Goal: Navigation & Orientation: Find specific page/section

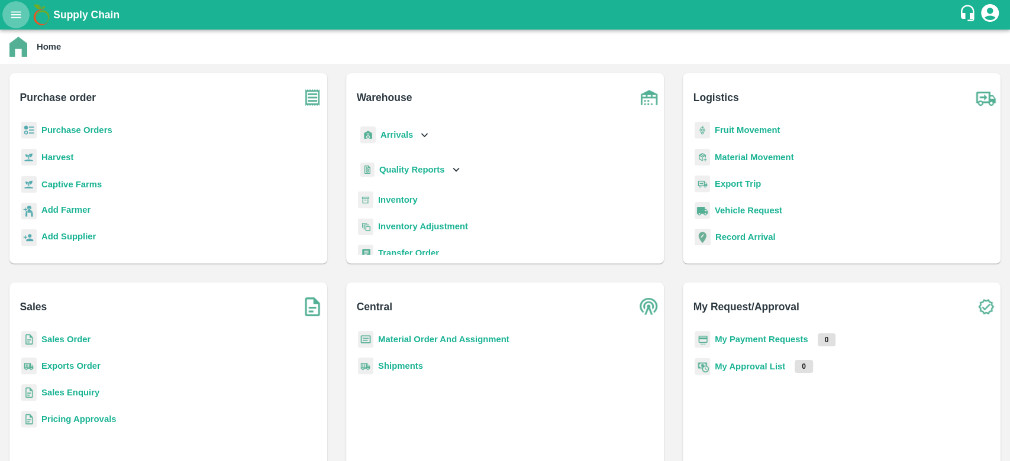
click at [18, 15] on icon "open drawer" at bounding box center [16, 14] width 10 height 7
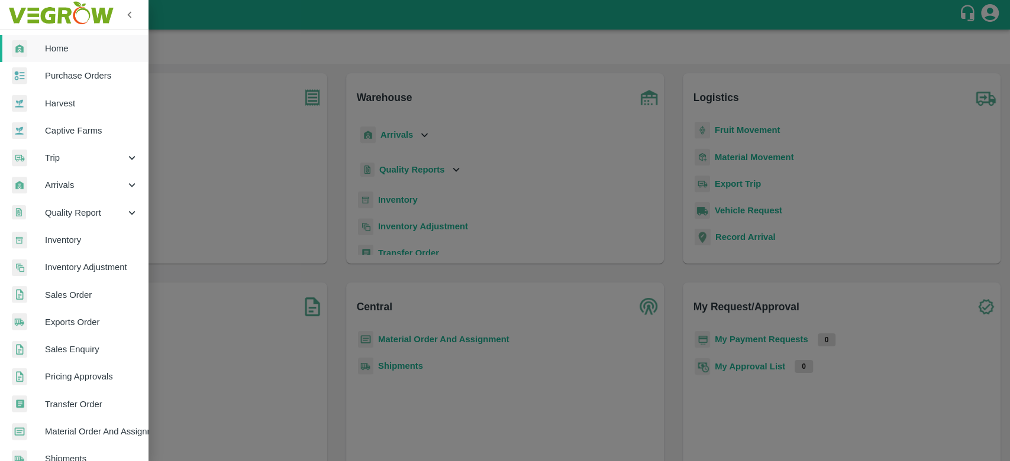
click at [212, 206] on div at bounding box center [505, 230] width 1010 height 461
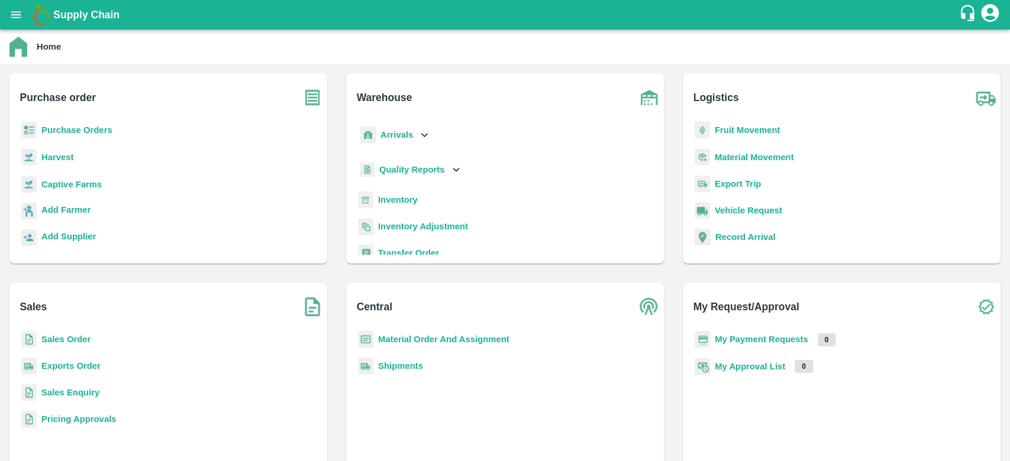
click at [420, 335] on b "Material Order And Assignment" at bounding box center [443, 339] width 131 height 9
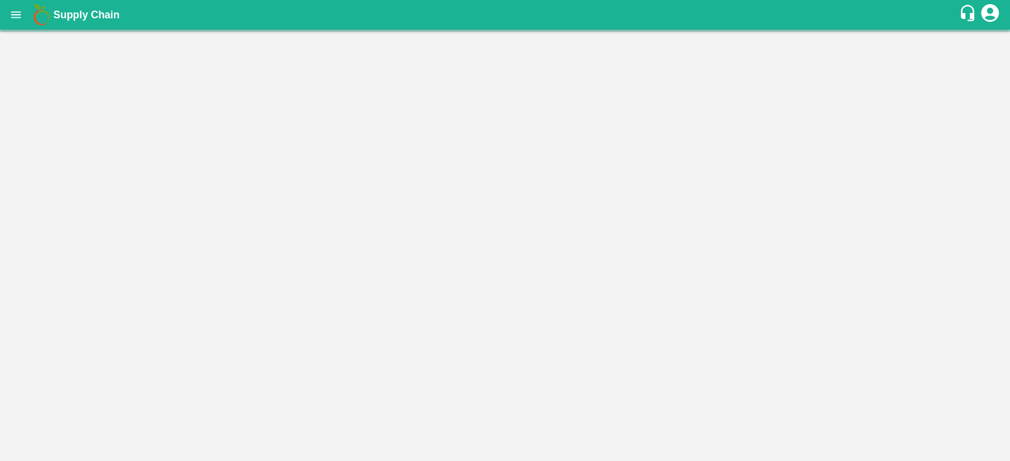
click at [420, 335] on main "Home Purchase order Purchase Orders Harvest Captive Farms Add Farmer Add Suppli…" at bounding box center [505, 246] width 1010 height 432
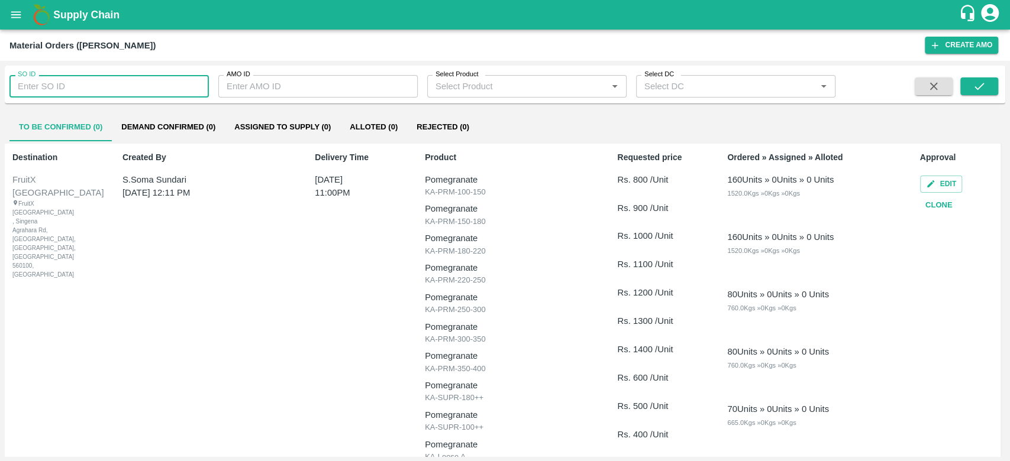
click at [155, 80] on input "SO ID" at bounding box center [108, 86] width 199 height 22
click at [828, 90] on icon "Open" at bounding box center [823, 86] width 13 height 13
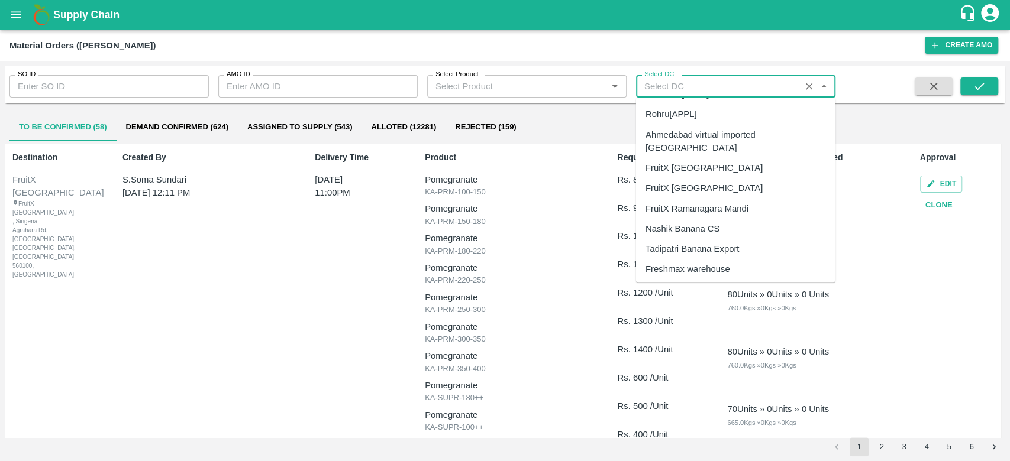
scroll to position [289, 0]
click at [699, 157] on div "FruitX [GEOGRAPHIC_DATA]" at bounding box center [735, 167] width 199 height 20
type input "FruitX [GEOGRAPHIC_DATA]"
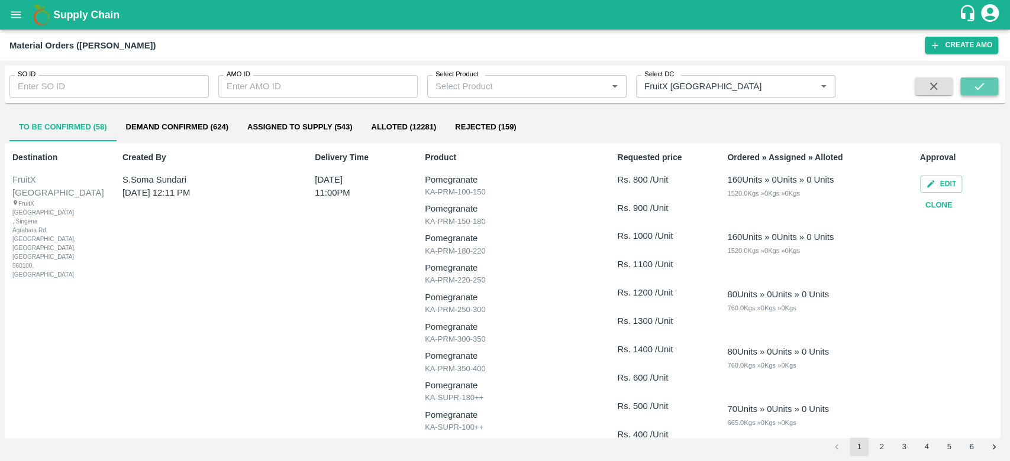
click at [977, 82] on icon "submit" at bounding box center [978, 86] width 13 height 13
click at [409, 128] on button "Alloted (812)" at bounding box center [394, 127] width 75 height 28
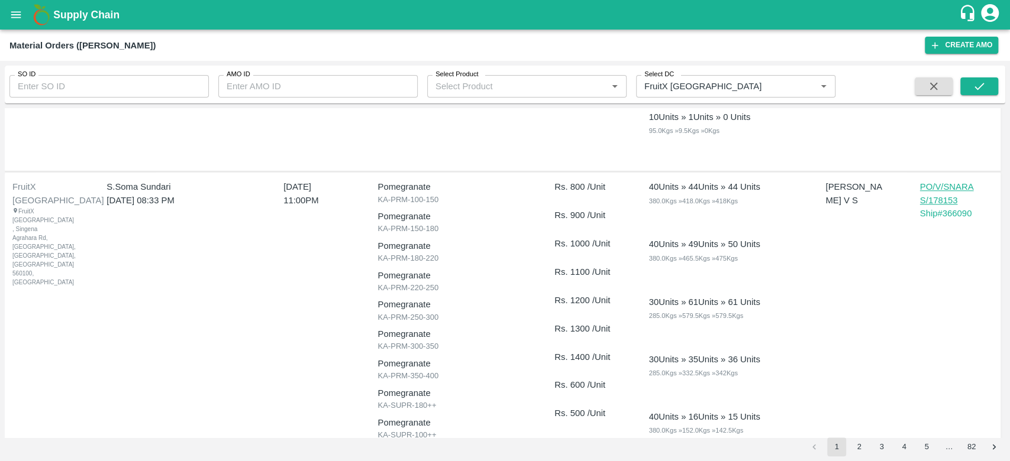
scroll to position [6825, 0]
click at [873, 445] on button "3" at bounding box center [881, 447] width 19 height 19
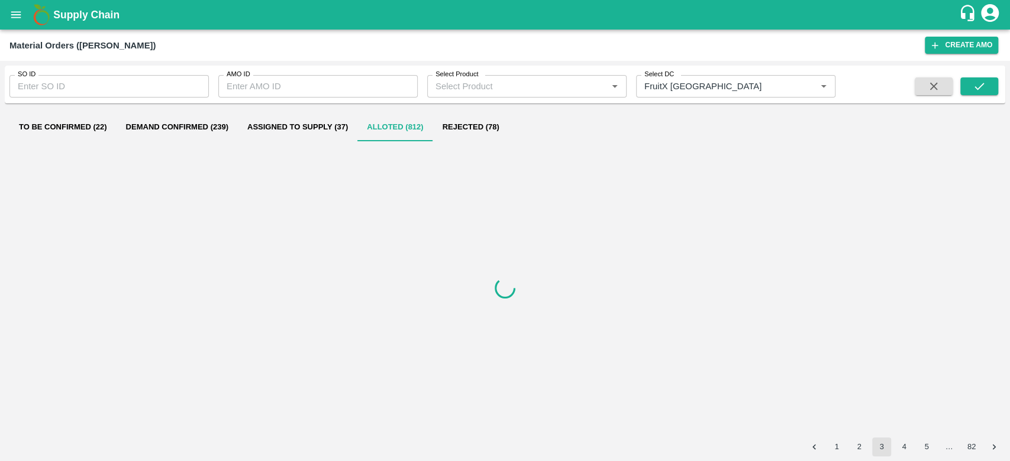
scroll to position [0, 0]
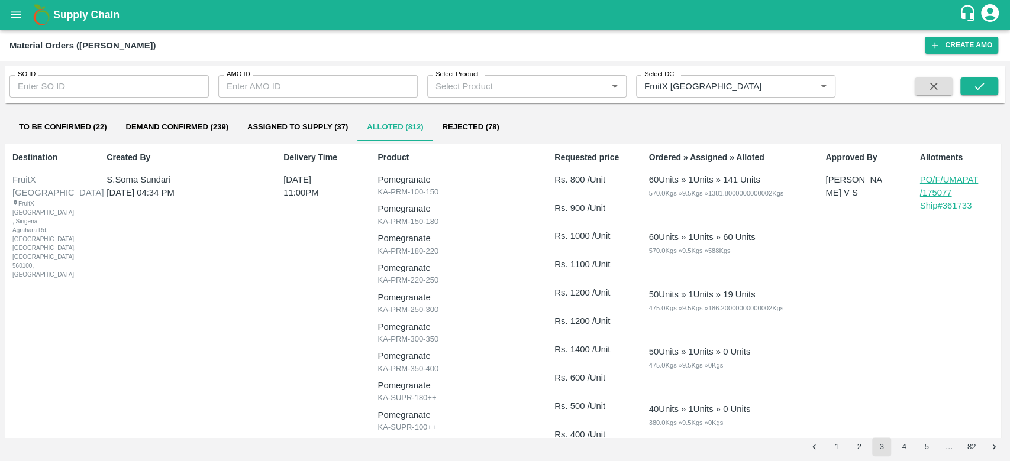
click at [850, 449] on button "2" at bounding box center [858, 447] width 19 height 19
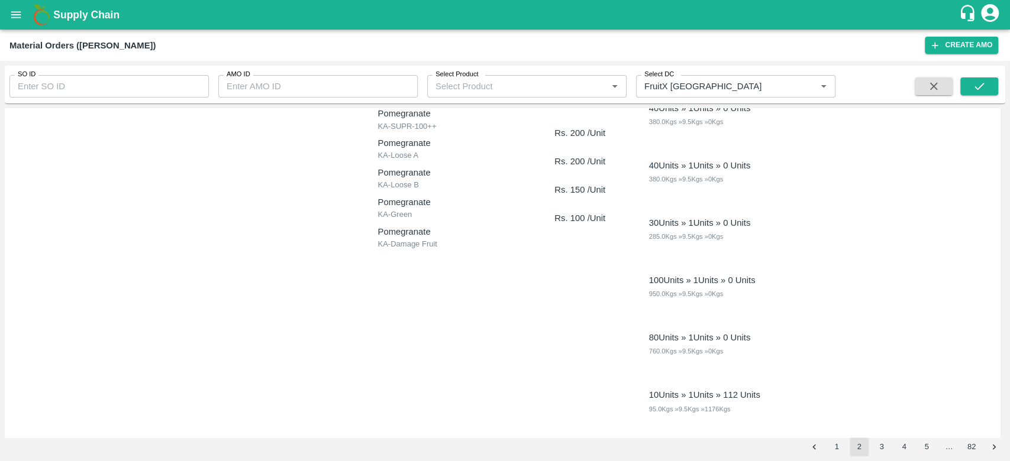
scroll to position [6815, 0]
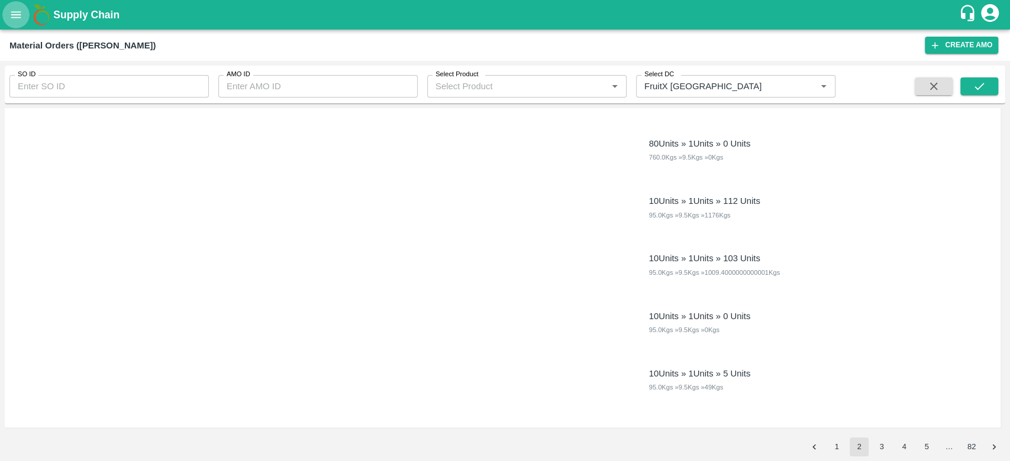
click at [12, 9] on icon "open drawer" at bounding box center [15, 14] width 13 height 13
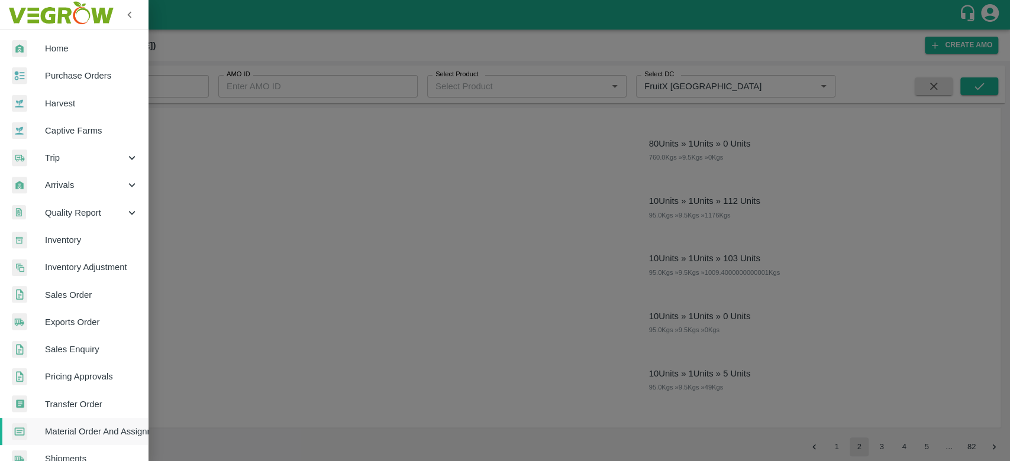
click at [74, 348] on span "Sales Enquiry" at bounding box center [91, 349] width 93 height 13
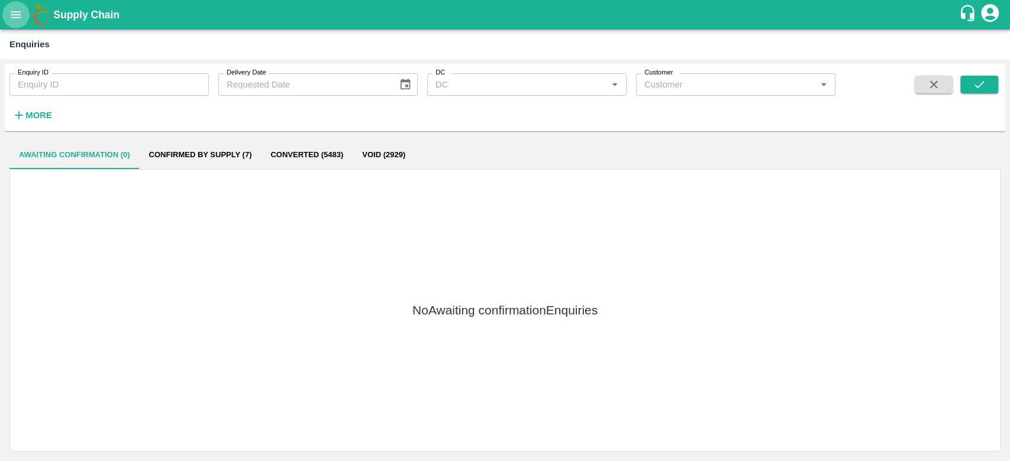
click at [14, 12] on icon "open drawer" at bounding box center [15, 14] width 13 height 13
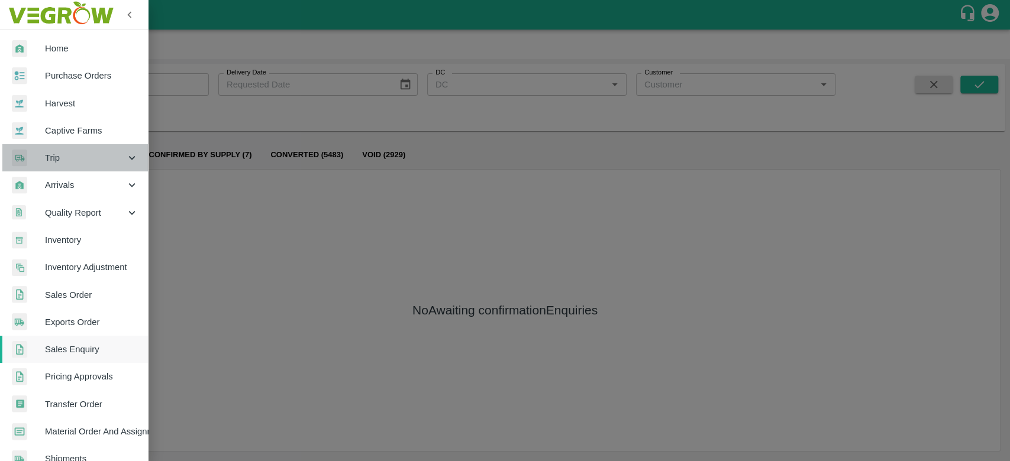
click at [95, 155] on span "Trip" at bounding box center [85, 157] width 80 height 13
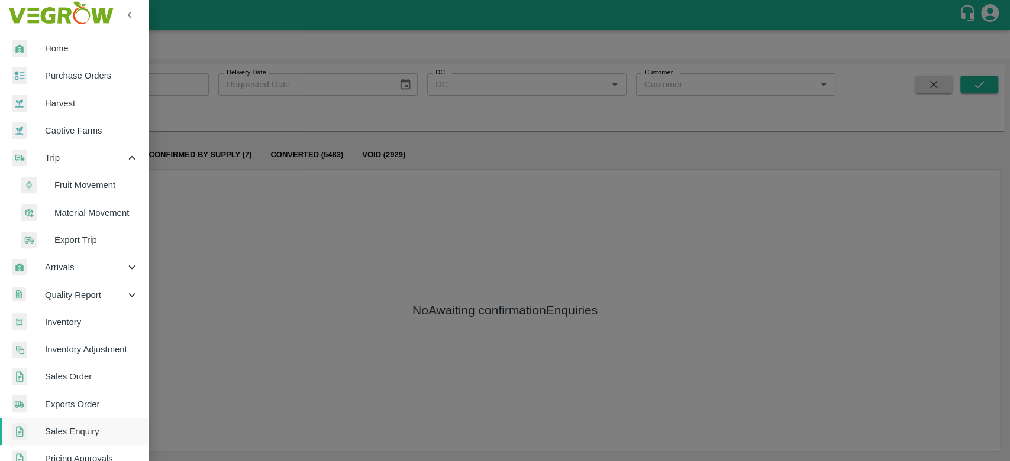
click at [84, 185] on span "Fruit Movement" at bounding box center [96, 185] width 84 height 13
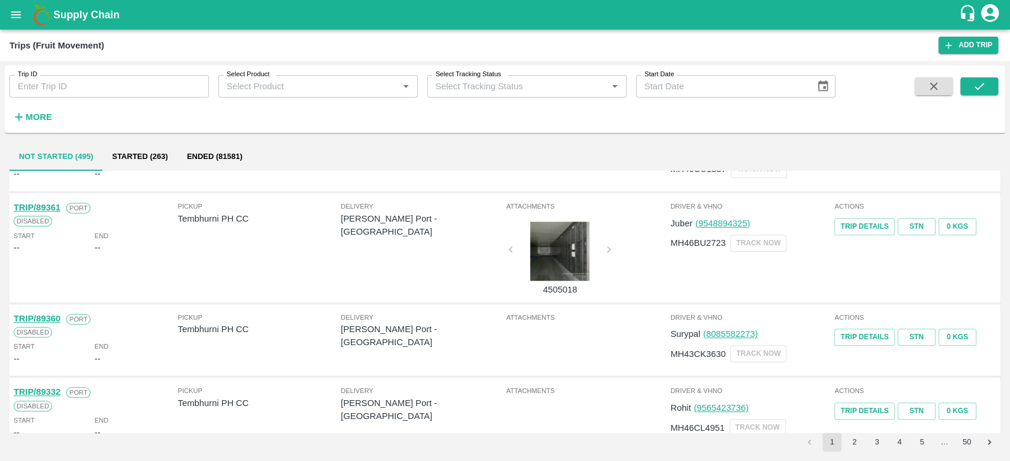
scroll to position [602, 0]
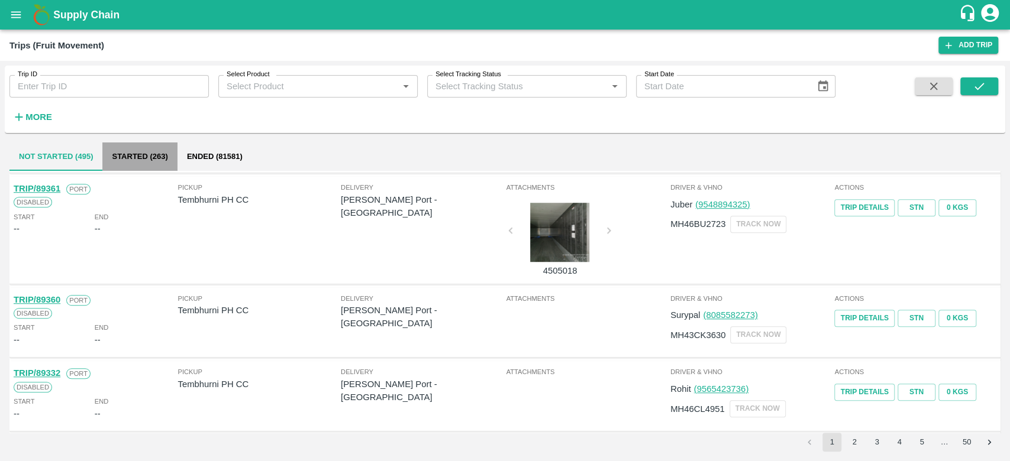
click at [148, 158] on button "Started (263)" at bounding box center [139, 157] width 75 height 28
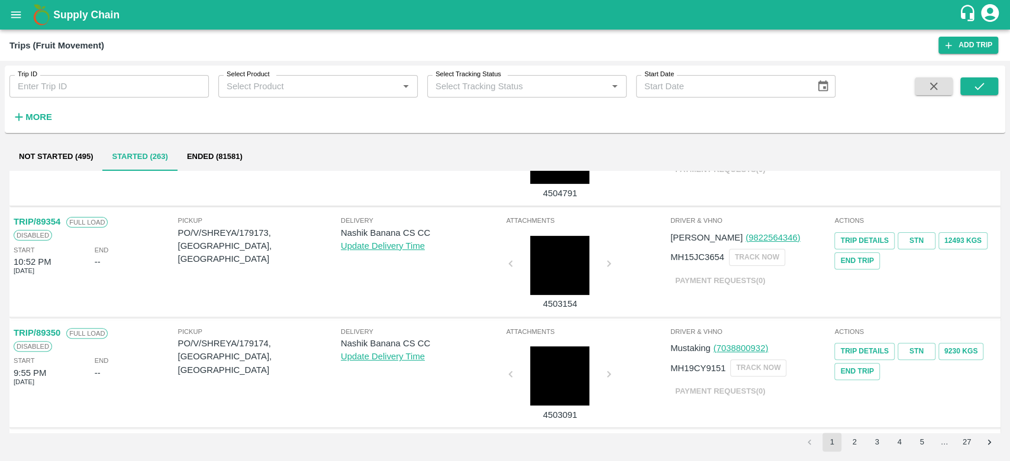
scroll to position [242, 0]
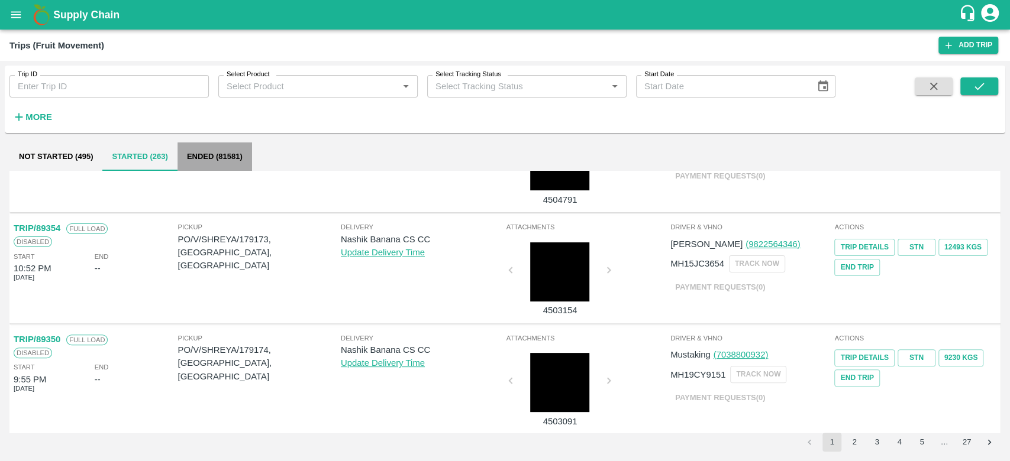
click at [217, 156] on button "Ended (81581)" at bounding box center [214, 157] width 75 height 28
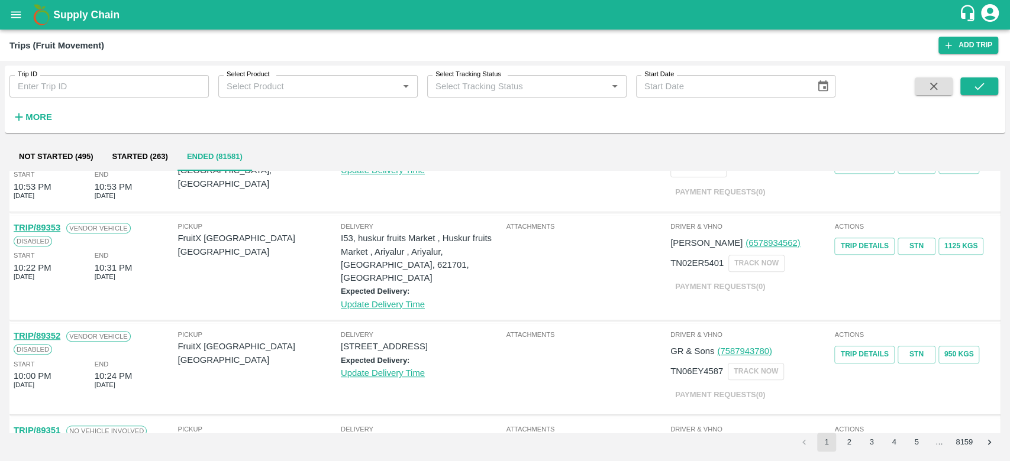
scroll to position [474, 0]
click at [47, 222] on link "TRIP/89353" at bounding box center [37, 226] width 47 height 9
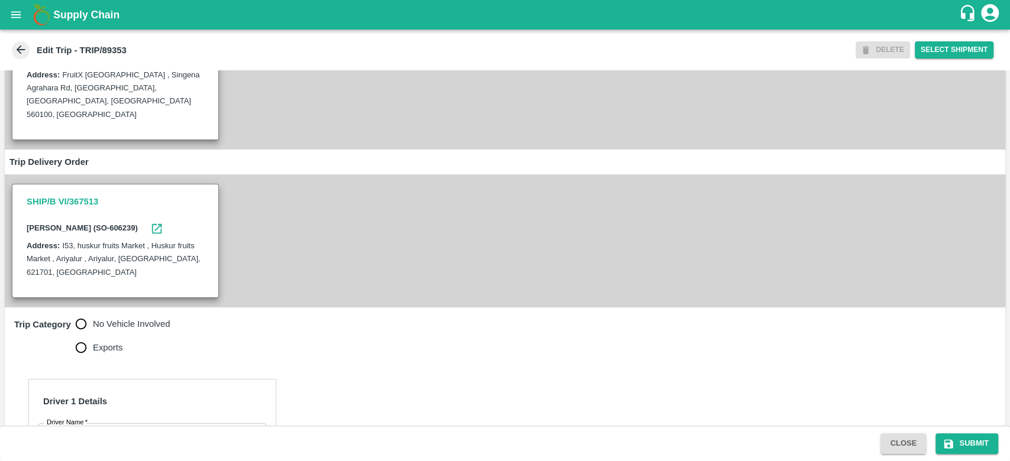
scroll to position [135, 0]
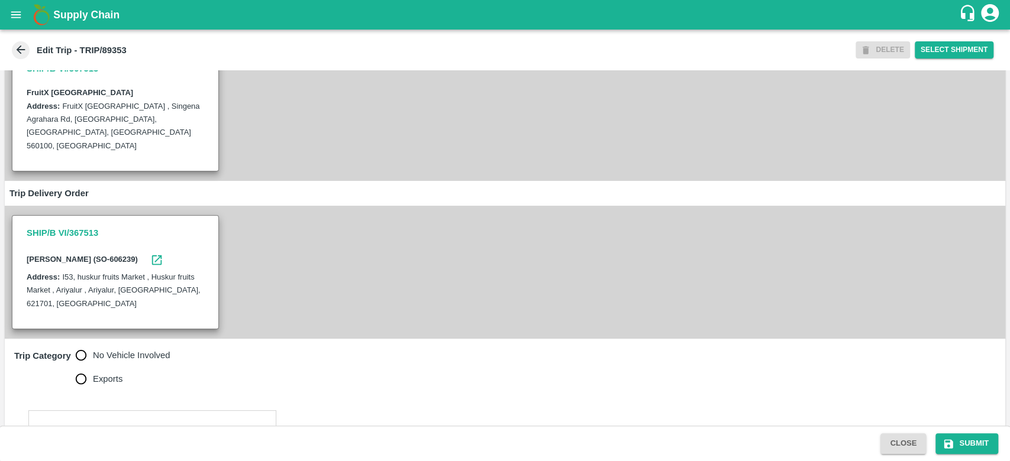
click at [24, 49] on icon at bounding box center [20, 49] width 13 height 13
click at [21, 48] on icon at bounding box center [20, 49] width 13 height 13
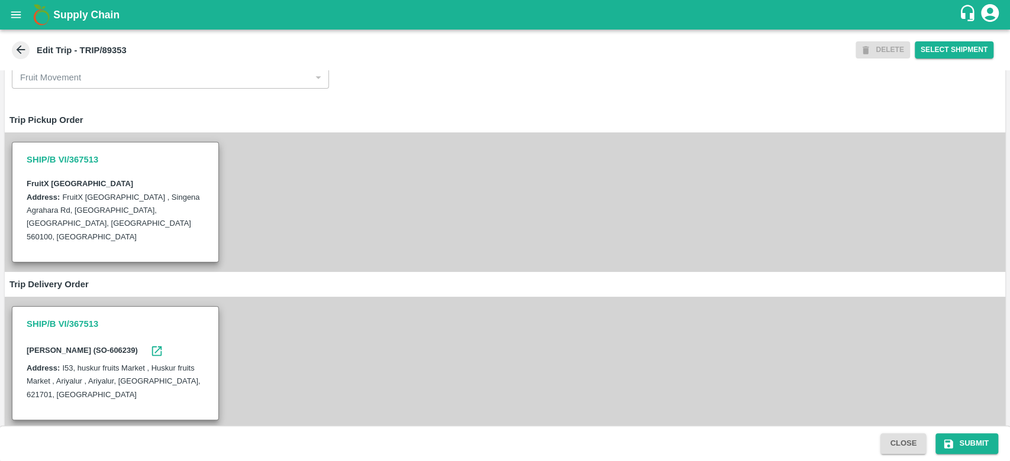
scroll to position [43, 0]
click at [16, 50] on icon at bounding box center [20, 49] width 13 height 13
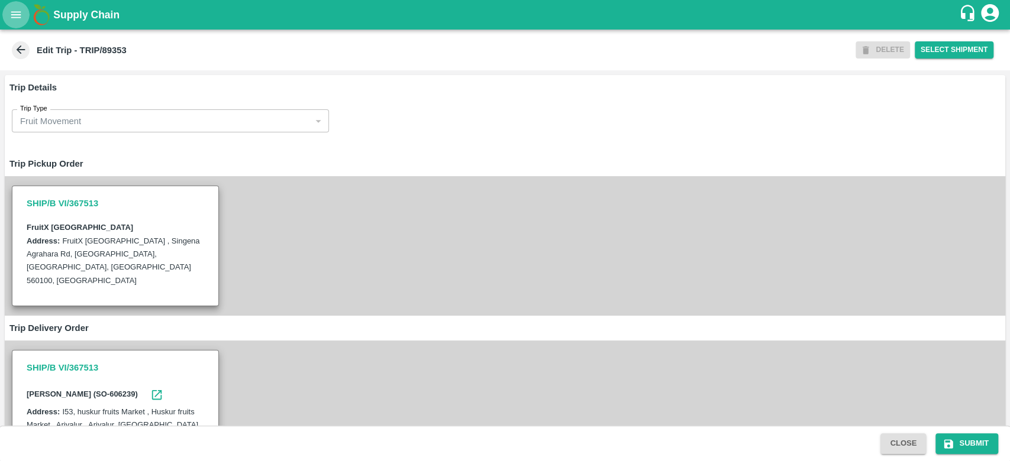
click at [14, 21] on icon "open drawer" at bounding box center [15, 14] width 13 height 13
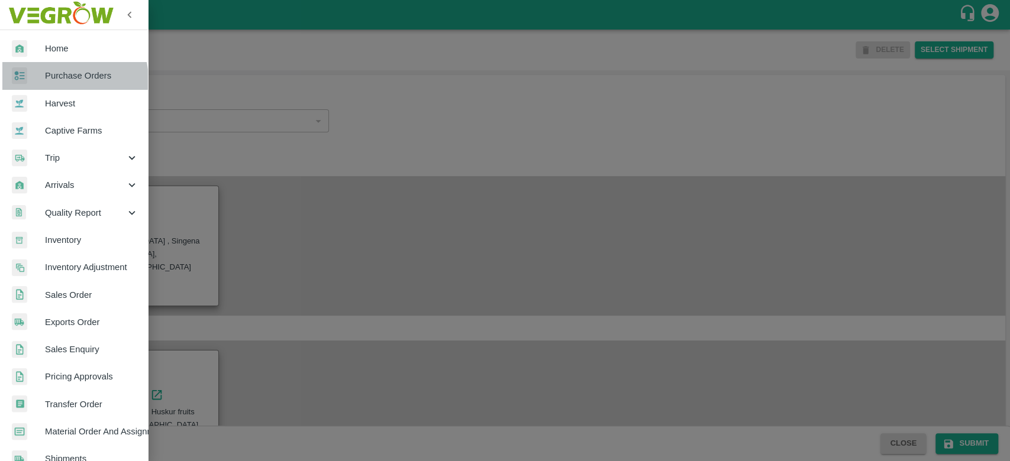
click at [62, 80] on span "Purchase Orders" at bounding box center [91, 75] width 93 height 13
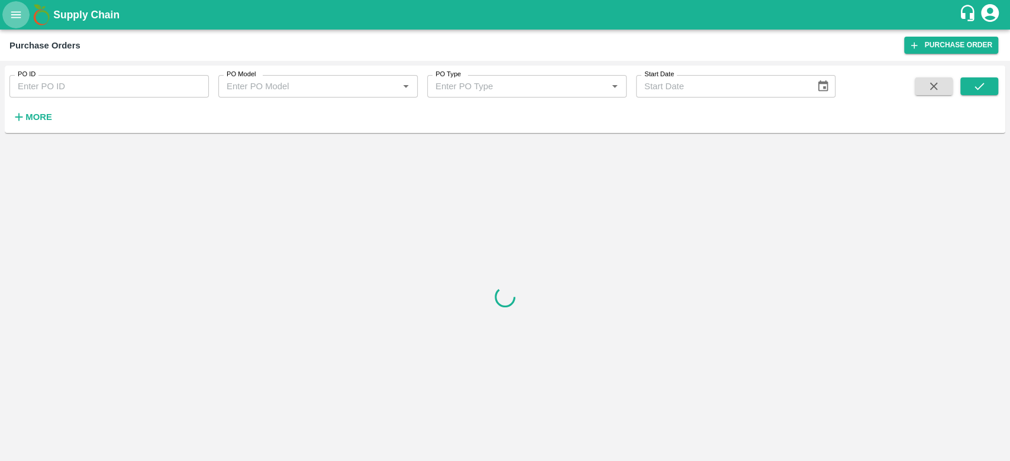
click at [21, 9] on icon "open drawer" at bounding box center [15, 14] width 13 height 13
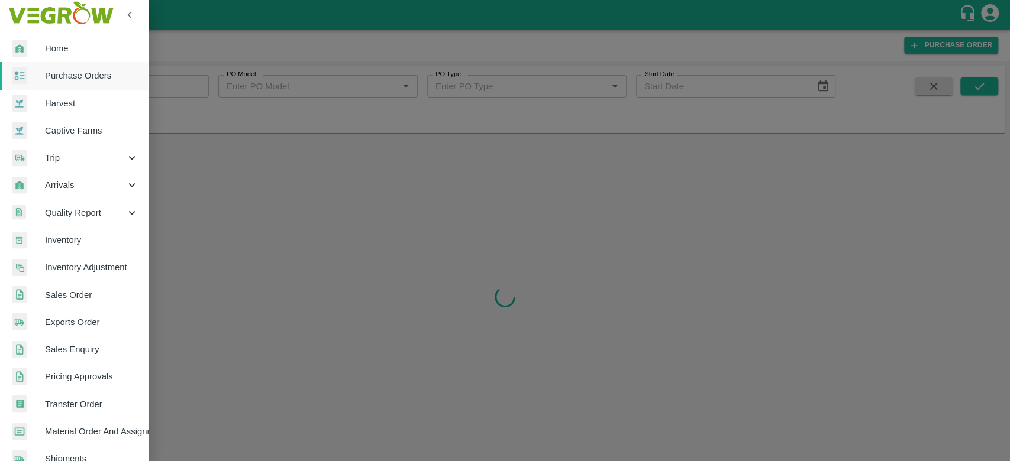
click at [102, 155] on span "Trip" at bounding box center [85, 157] width 80 height 13
click at [85, 179] on span "Fruit Movement" at bounding box center [96, 185] width 84 height 13
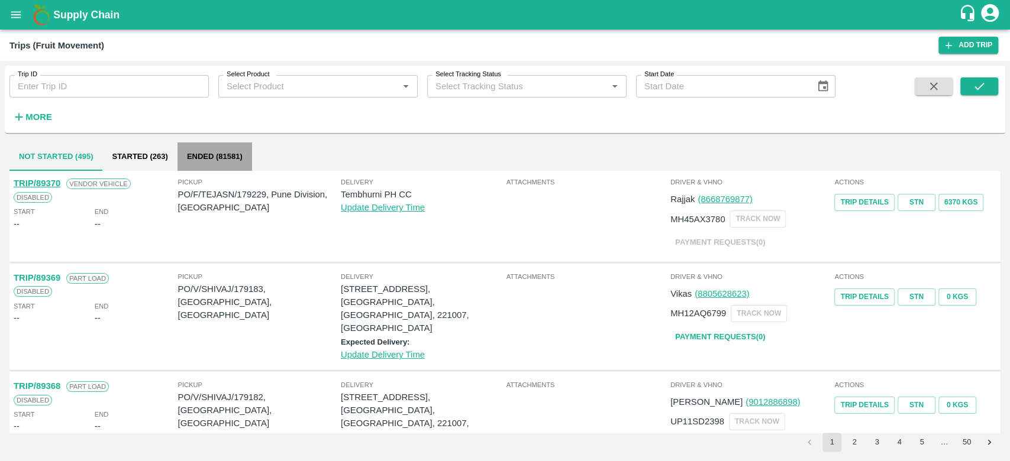
click at [222, 154] on button "Ended (81581)" at bounding box center [214, 157] width 75 height 28
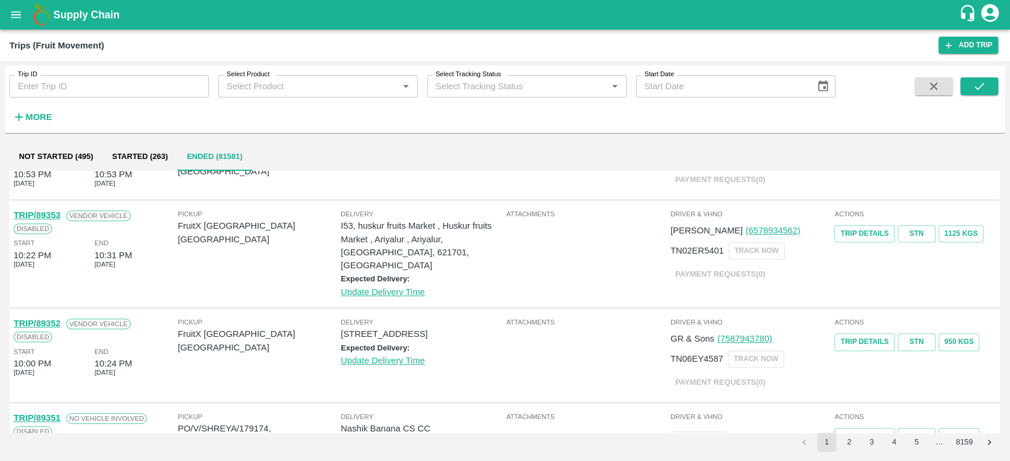
scroll to position [488, 0]
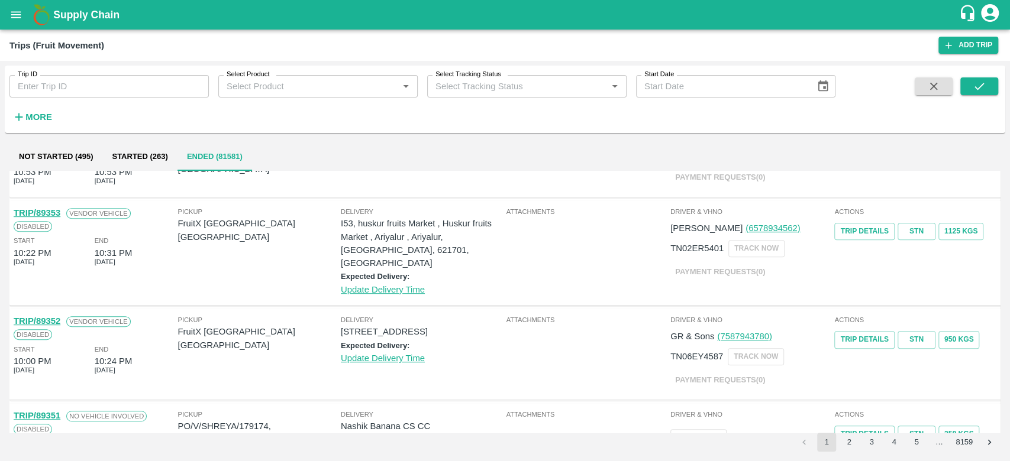
click at [52, 209] on link "TRIP/89353" at bounding box center [37, 212] width 47 height 9
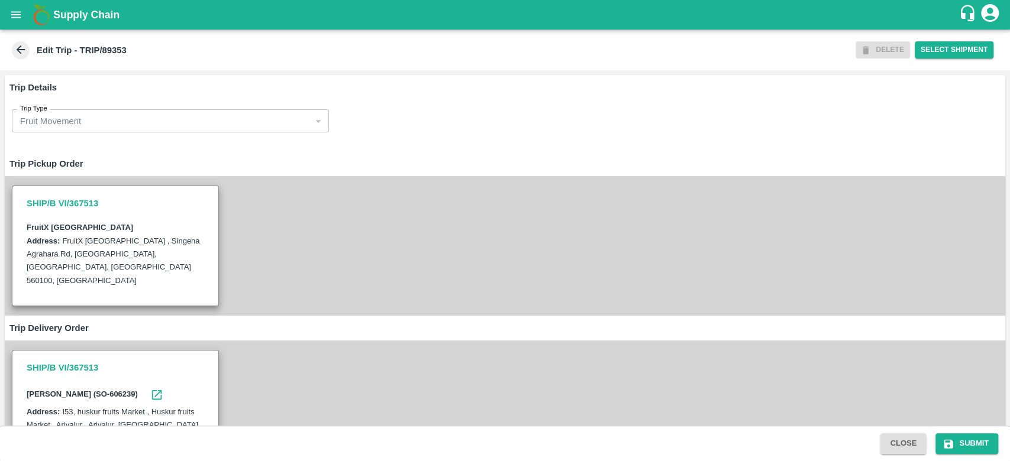
click at [18, 50] on icon at bounding box center [21, 50] width 9 height 9
click at [11, 8] on icon "open drawer" at bounding box center [15, 14] width 13 height 13
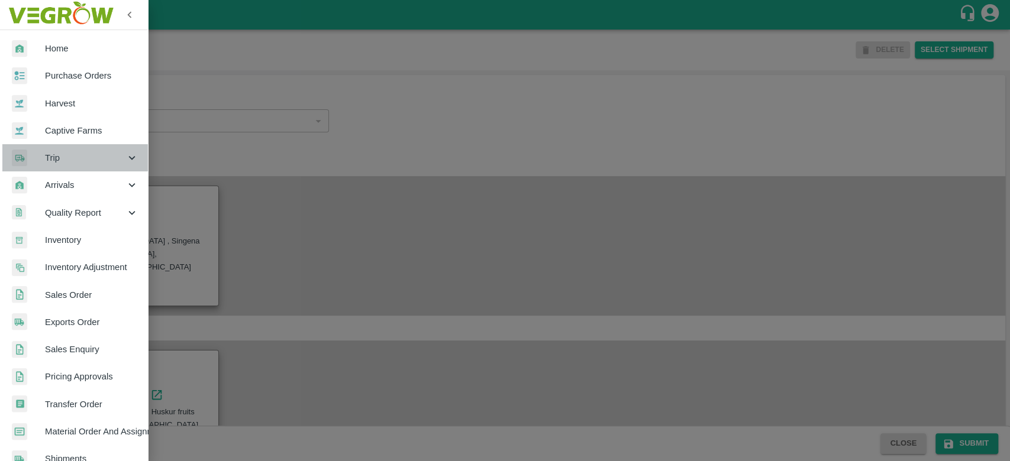
click at [86, 162] on span "Trip" at bounding box center [85, 157] width 80 height 13
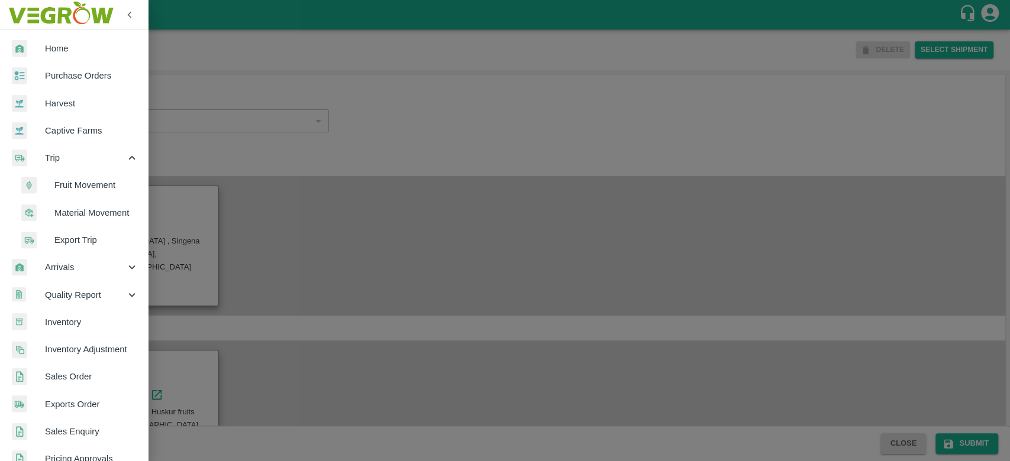
click at [72, 183] on span "Fruit Movement" at bounding box center [96, 185] width 84 height 13
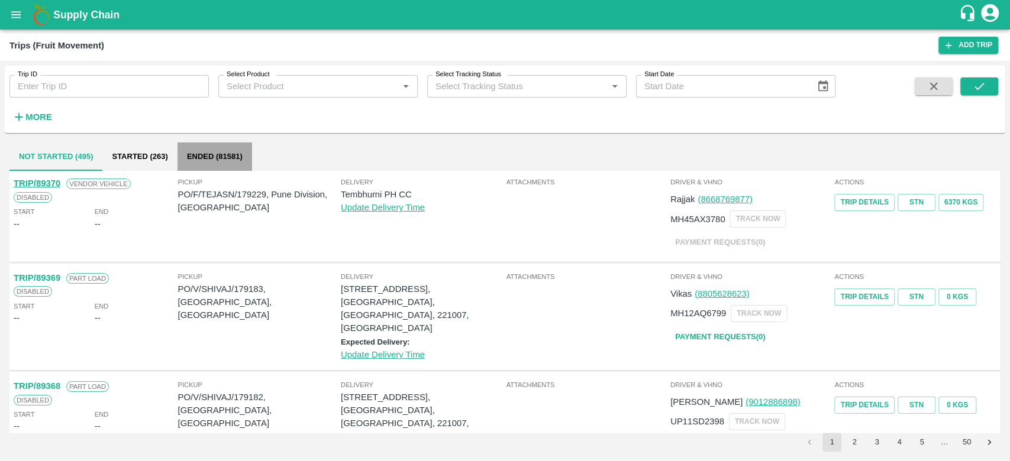
click at [218, 156] on button "Ended (81581)" at bounding box center [214, 157] width 75 height 28
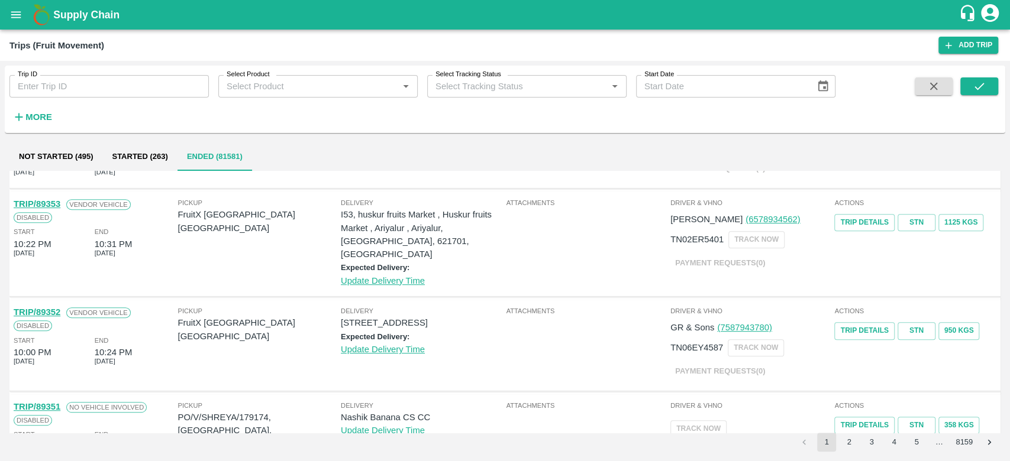
scroll to position [502, 0]
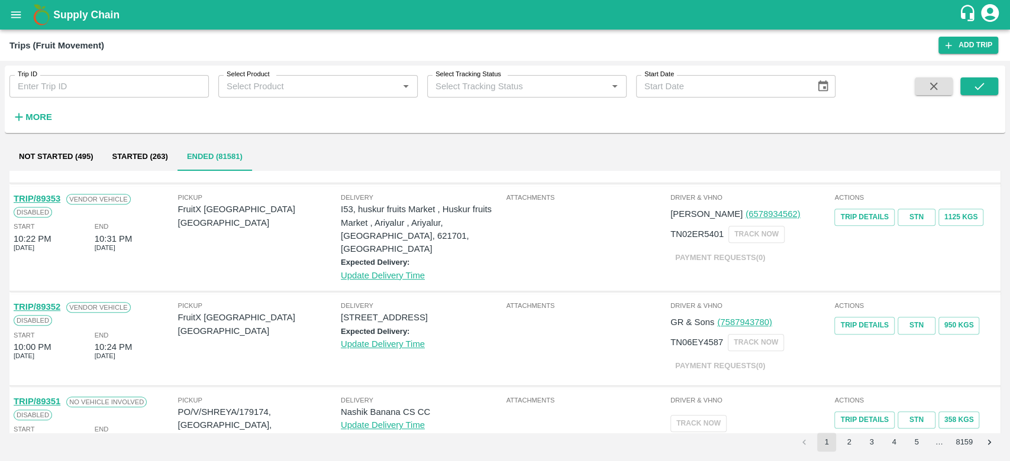
click at [41, 302] on link "TRIP/89352" at bounding box center [37, 306] width 47 height 9
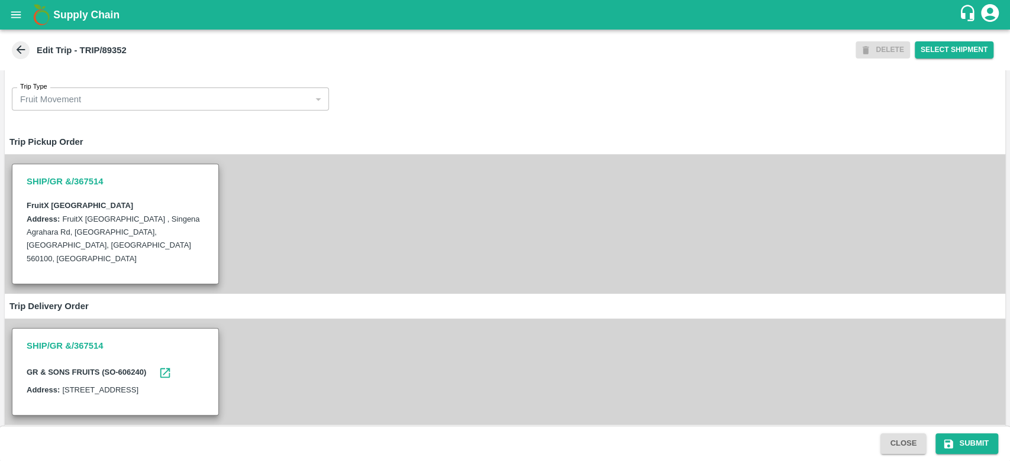
scroll to position [19, 0]
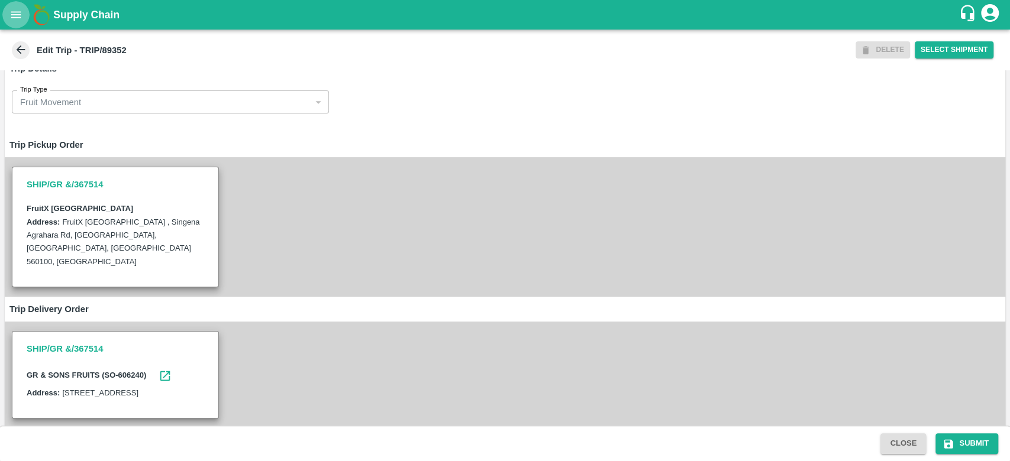
click at [14, 21] on button "open drawer" at bounding box center [15, 14] width 27 height 27
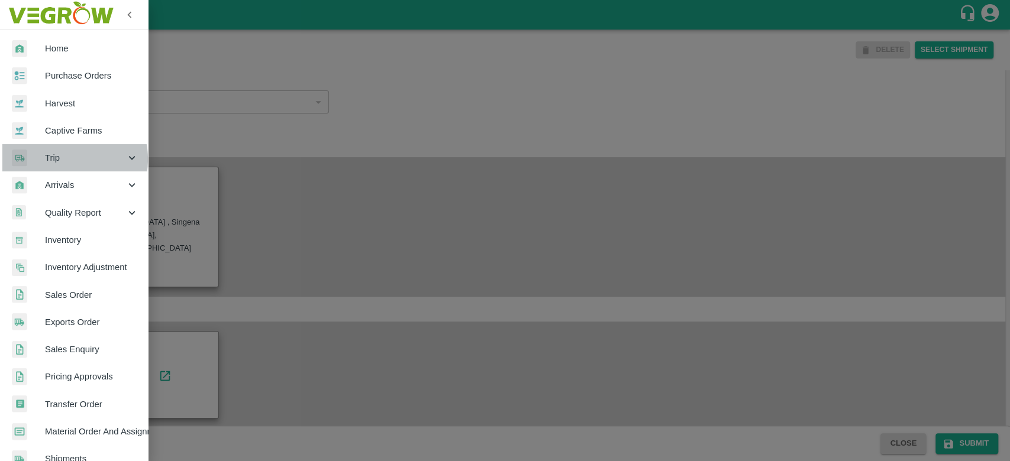
click at [64, 159] on span "Trip" at bounding box center [85, 157] width 80 height 13
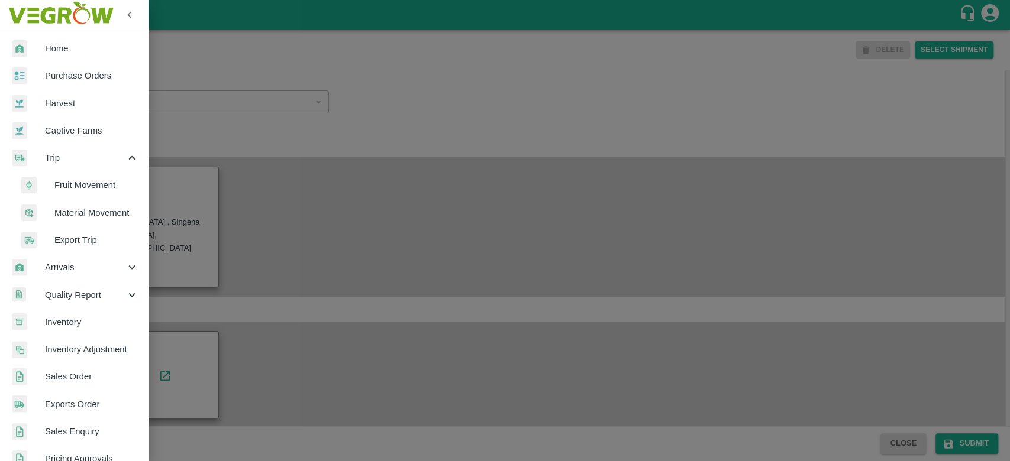
click at [87, 177] on li "Fruit Movement" at bounding box center [78, 185] width 138 height 27
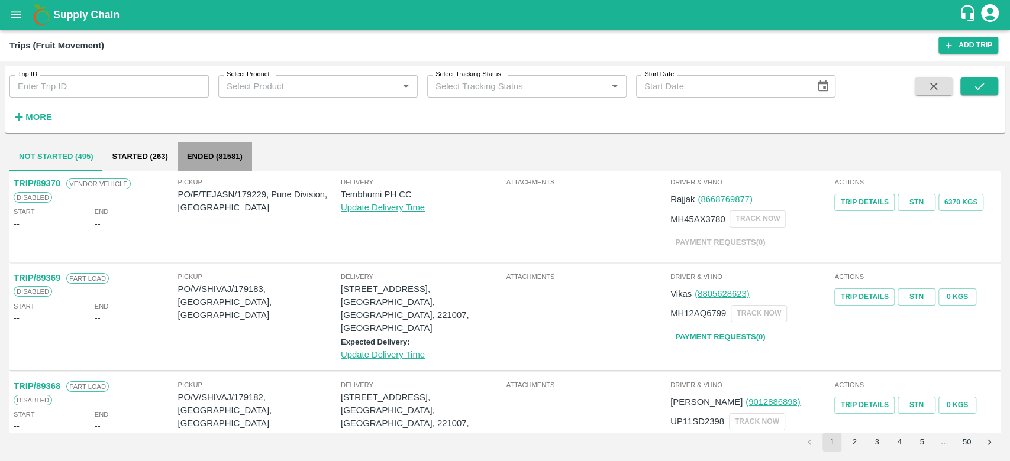
click at [225, 156] on button "Ended (81581)" at bounding box center [214, 157] width 75 height 28
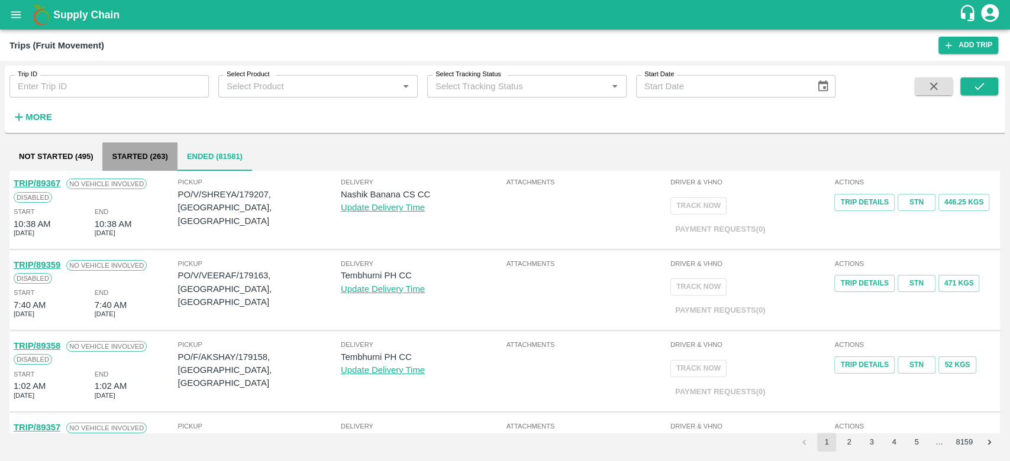
click at [148, 153] on button "Started (263)" at bounding box center [139, 157] width 75 height 28
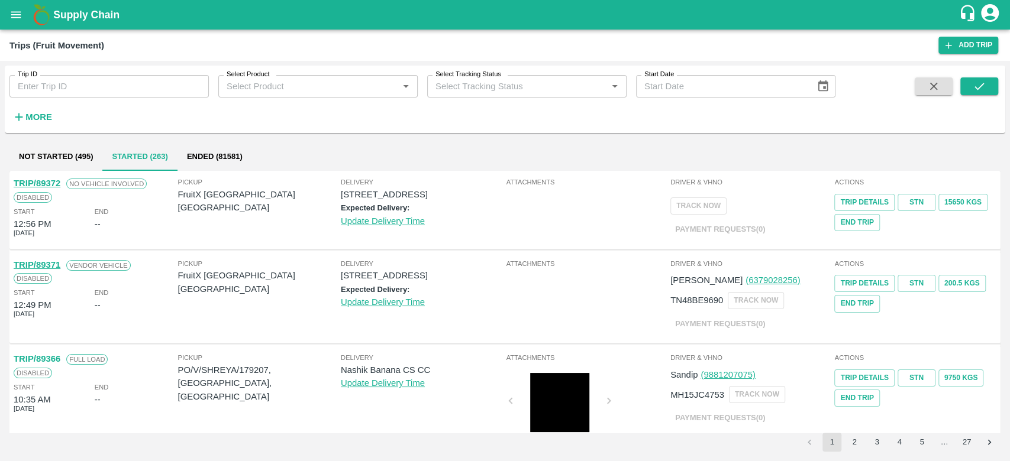
click at [38, 183] on link "TRIP/89372" at bounding box center [37, 183] width 47 height 9
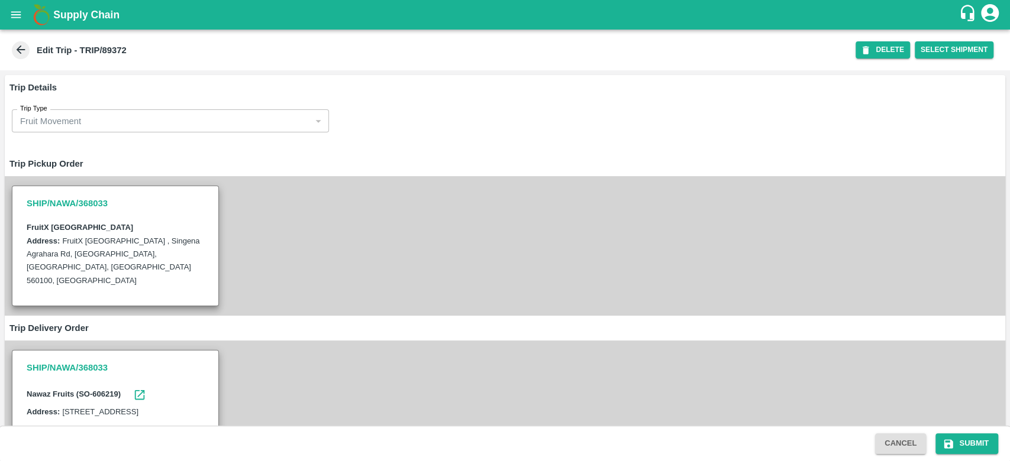
click at [15, 49] on icon at bounding box center [20, 49] width 13 height 13
click at [18, 10] on icon "open drawer" at bounding box center [15, 14] width 13 height 13
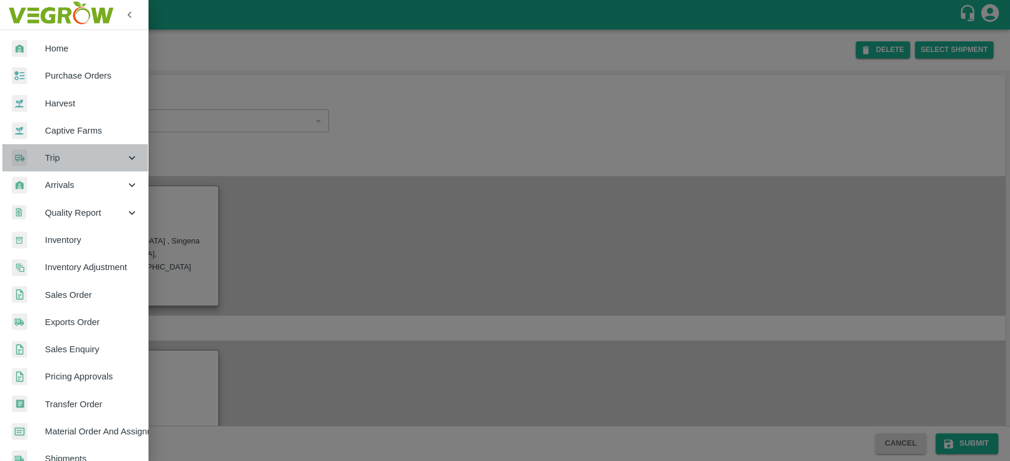
click at [85, 159] on span "Trip" at bounding box center [85, 157] width 80 height 13
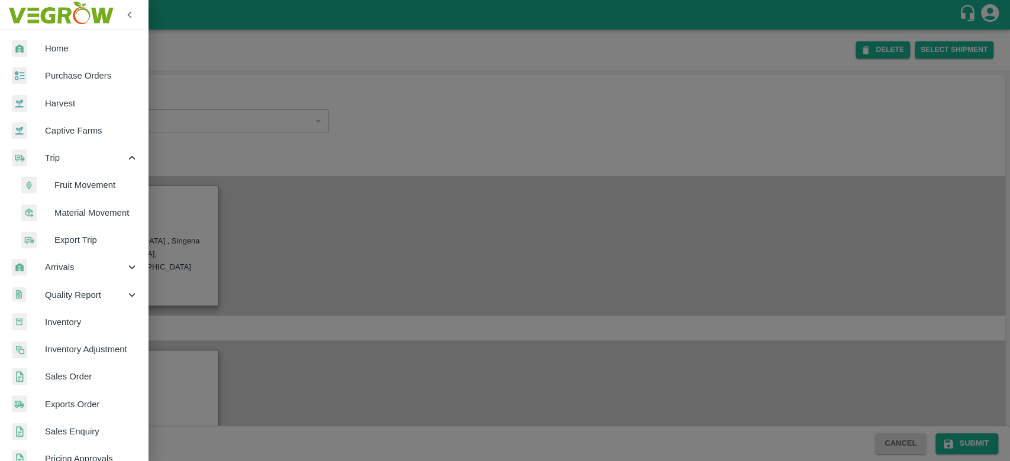
click at [84, 183] on span "Fruit Movement" at bounding box center [96, 185] width 84 height 13
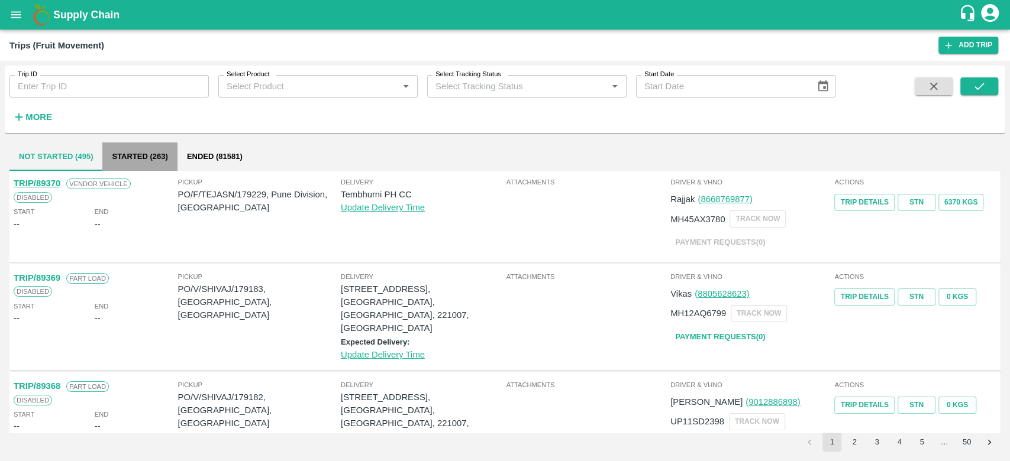
click at [142, 153] on button "Started (263)" at bounding box center [139, 157] width 75 height 28
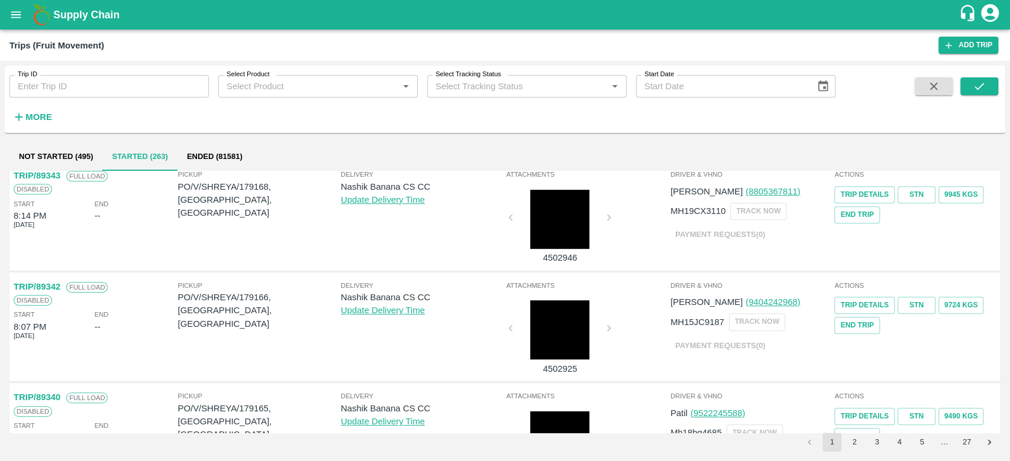
scroll to position [519, 0]
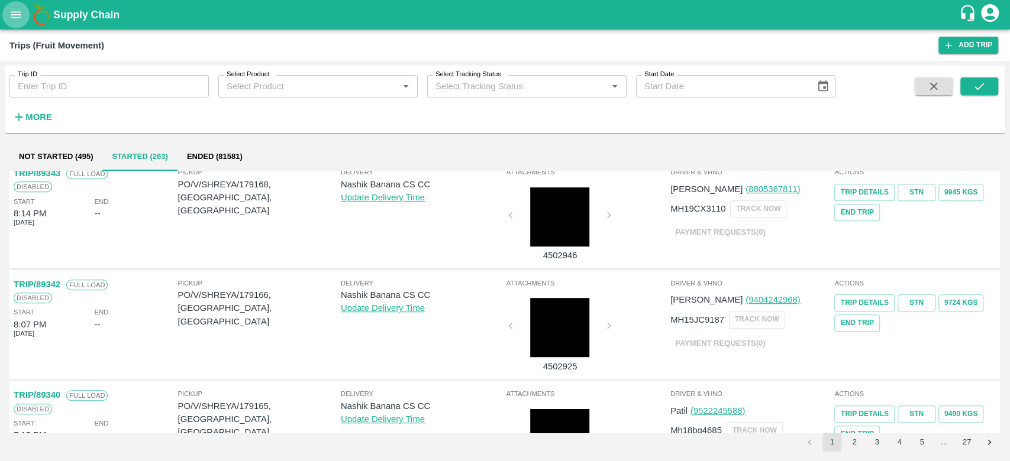
click at [15, 14] on icon "open drawer" at bounding box center [15, 14] width 13 height 13
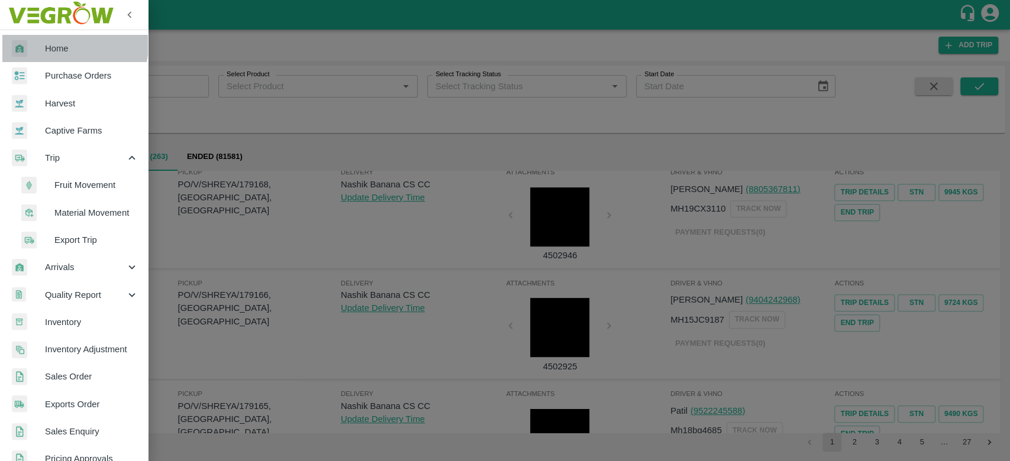
click at [60, 44] on span "Home" at bounding box center [91, 48] width 93 height 13
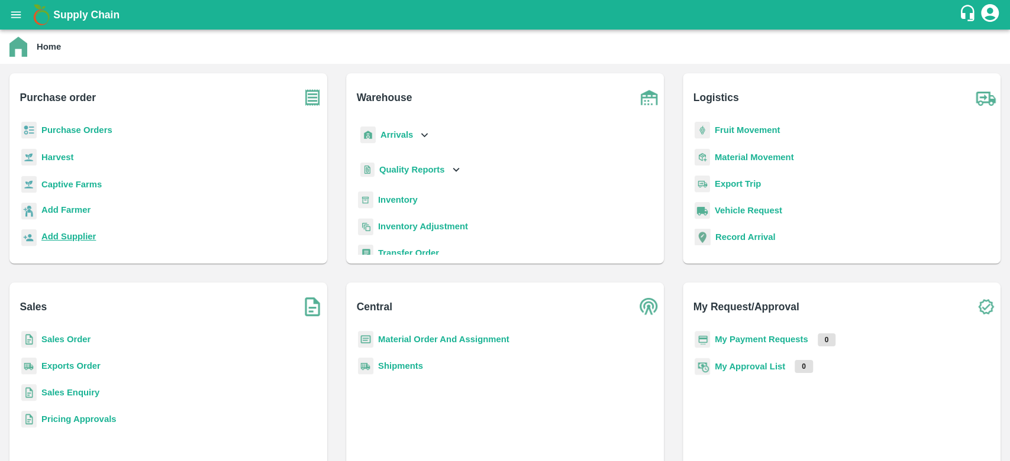
click at [71, 237] on b "Add Supplier" at bounding box center [68, 236] width 54 height 9
click at [986, 9] on icon "account of current user" at bounding box center [989, 12] width 21 height 21
click at [928, 64] on li "Logout" at bounding box center [935, 63] width 91 height 20
click at [72, 236] on b "Add Supplier" at bounding box center [68, 236] width 54 height 9
click at [74, 232] on b "Add Supplier" at bounding box center [68, 236] width 54 height 9
